Goal: Information Seeking & Learning: Check status

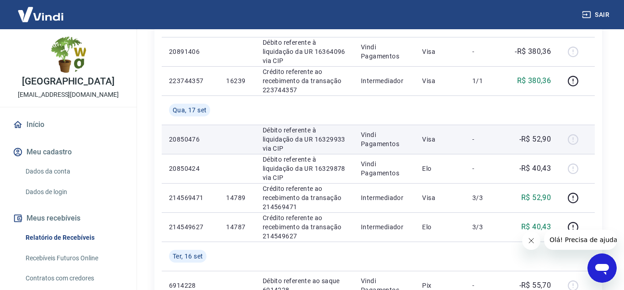
scroll to position [606, 0]
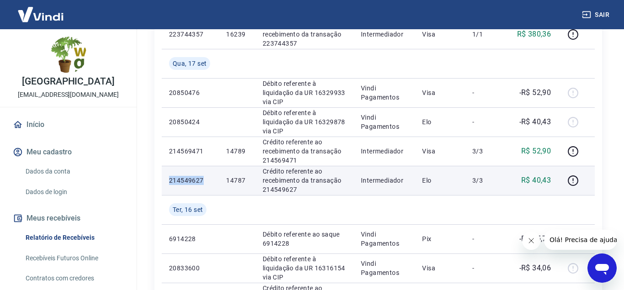
drag, startPoint x: 231, startPoint y: 153, endPoint x: 235, endPoint y: 177, distance: 24.5
click at [264, 183] on p "Crédito referente ao recebimento da transação 214549627" at bounding box center [305, 180] width 84 height 27
drag, startPoint x: 289, startPoint y: 149, endPoint x: 293, endPoint y: 174, distance: 25.4
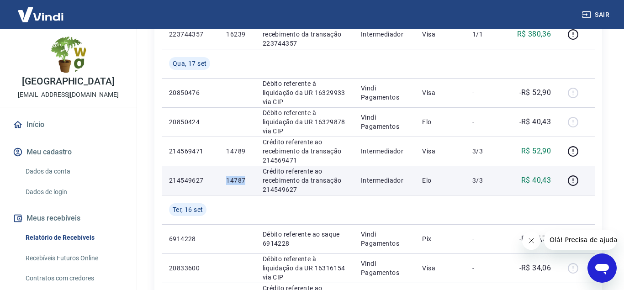
copy p "14787"
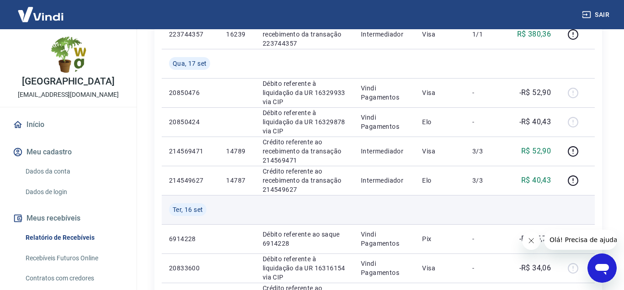
click at [422, 205] on td at bounding box center [440, 209] width 50 height 29
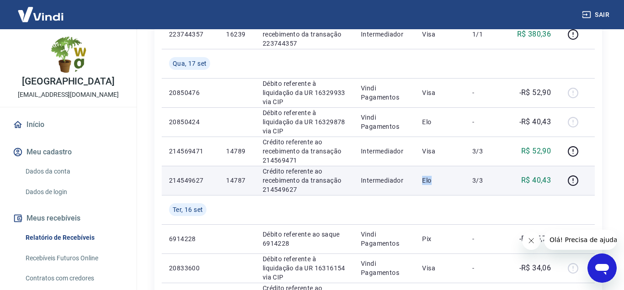
drag, startPoint x: 470, startPoint y: 158, endPoint x: 474, endPoint y: 178, distance: 20.5
copy p "Elo"
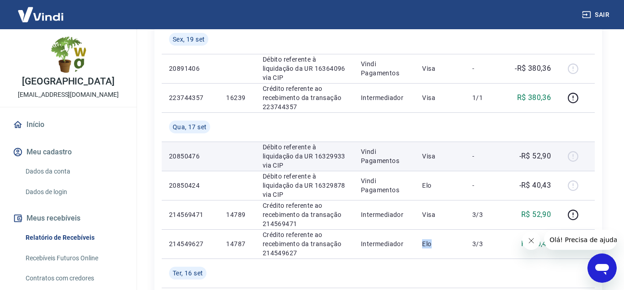
scroll to position [559, 0]
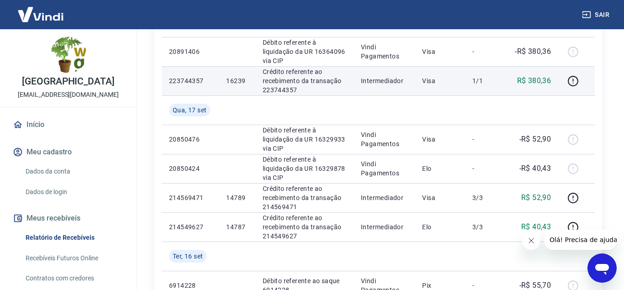
click at [247, 81] on p "16239" at bounding box center [236, 80] width 21 height 9
click at [243, 80] on p "16239" at bounding box center [236, 80] width 21 height 9
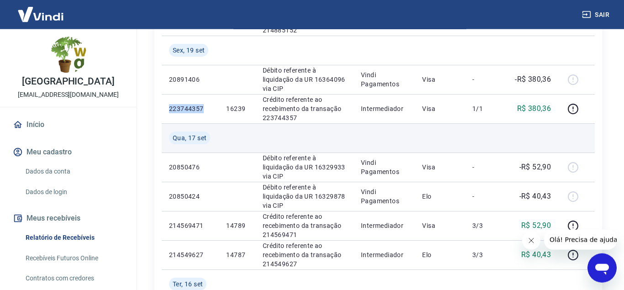
scroll to position [512, 0]
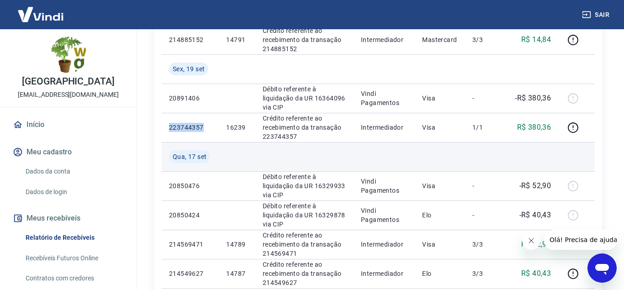
copy p "223744357"
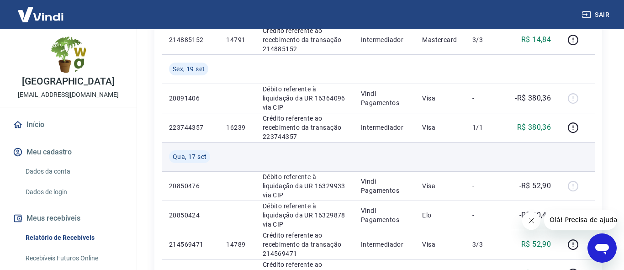
click at [437, 170] on td at bounding box center [440, 156] width 50 height 29
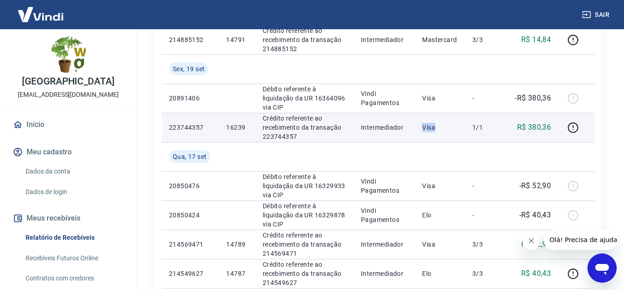
click at [486, 132] on td "1/1" at bounding box center [486, 127] width 42 height 29
copy p "Visa"
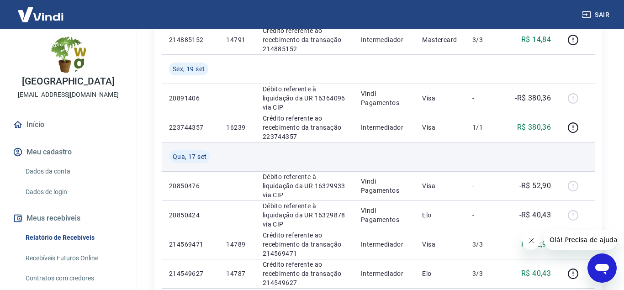
click at [389, 147] on td at bounding box center [383, 156] width 61 height 29
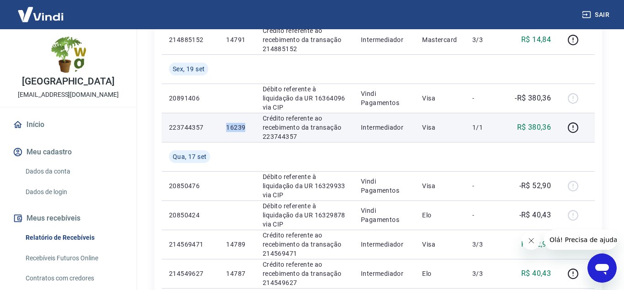
click at [331, 129] on p "Crédito referente ao recebimento da transação 223744357" at bounding box center [305, 127] width 84 height 27
copy p "16239"
